Goal: Task Accomplishment & Management: Use online tool/utility

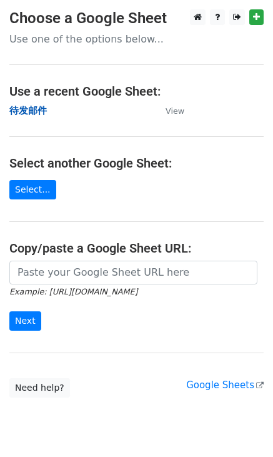
click at [31, 110] on strong "待发邮件" at bounding box center [27, 110] width 37 height 11
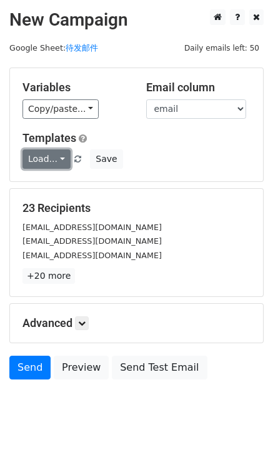
click at [62, 161] on link "Load..." at bounding box center [46, 158] width 48 height 19
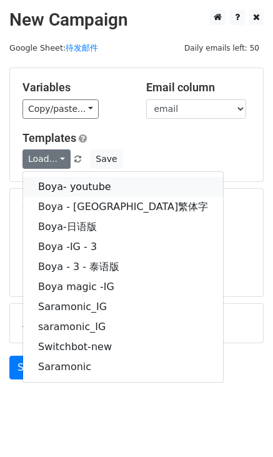
click at [64, 184] on link "Boya- youtube" at bounding box center [123, 187] width 200 height 20
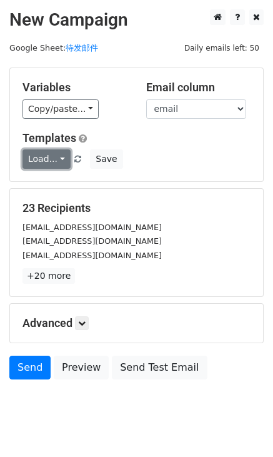
click at [58, 157] on link "Load..." at bounding box center [46, 158] width 48 height 19
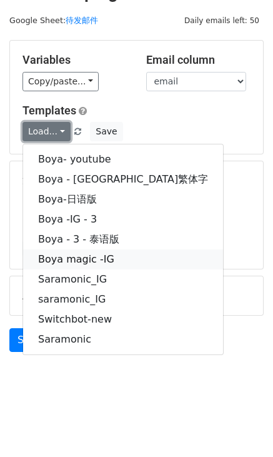
scroll to position [29, 0]
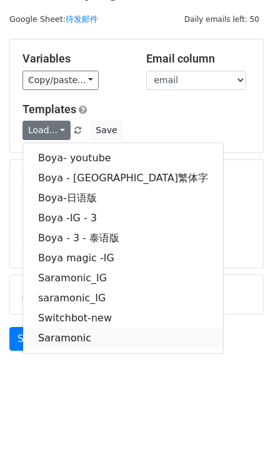
click at [77, 336] on link "Saramonic" at bounding box center [123, 338] width 200 height 20
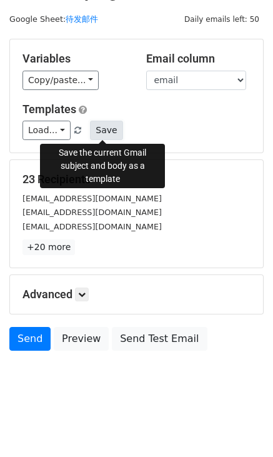
click at [104, 131] on button "Save" at bounding box center [106, 130] width 32 height 19
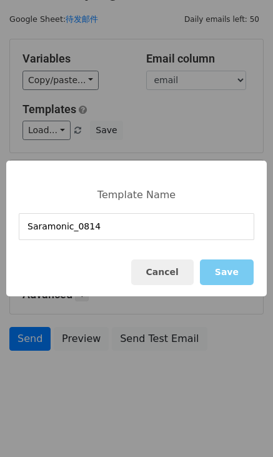
type input "Saramonic_0814"
click at [222, 274] on button "Save" at bounding box center [227, 272] width 54 height 26
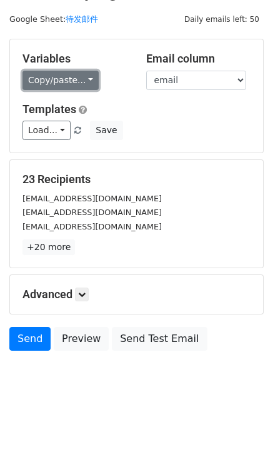
click at [84, 81] on link "Copy/paste..." at bounding box center [60, 80] width 76 height 19
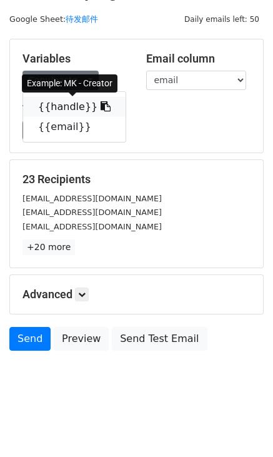
click at [84, 106] on link "{{handle}}" at bounding box center [74, 107] width 102 height 20
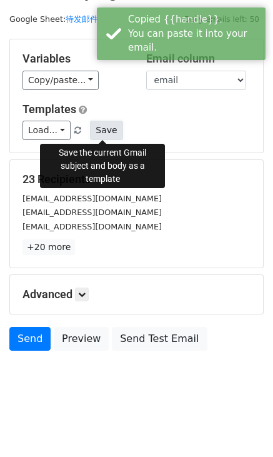
click at [101, 131] on button "Save" at bounding box center [106, 130] width 32 height 19
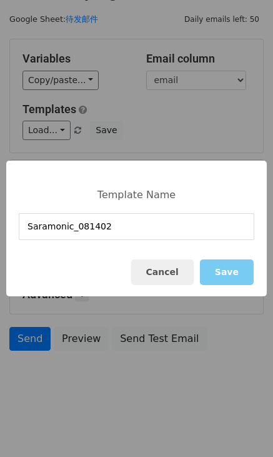
type input "Saramonic_081402"
click at [223, 275] on button "Save" at bounding box center [227, 272] width 54 height 26
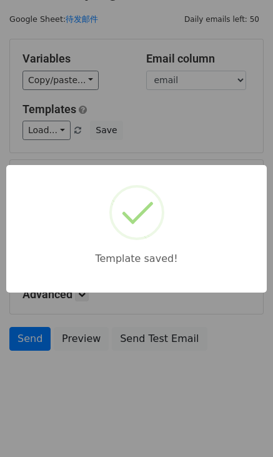
click at [168, 152] on div "Template saved!" at bounding box center [136, 228] width 273 height 457
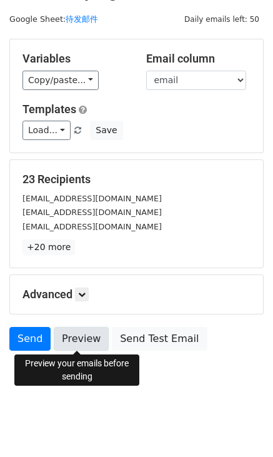
click at [59, 337] on link "Preview" at bounding box center [81, 339] width 55 height 24
